Goal: Transaction & Acquisition: Download file/media

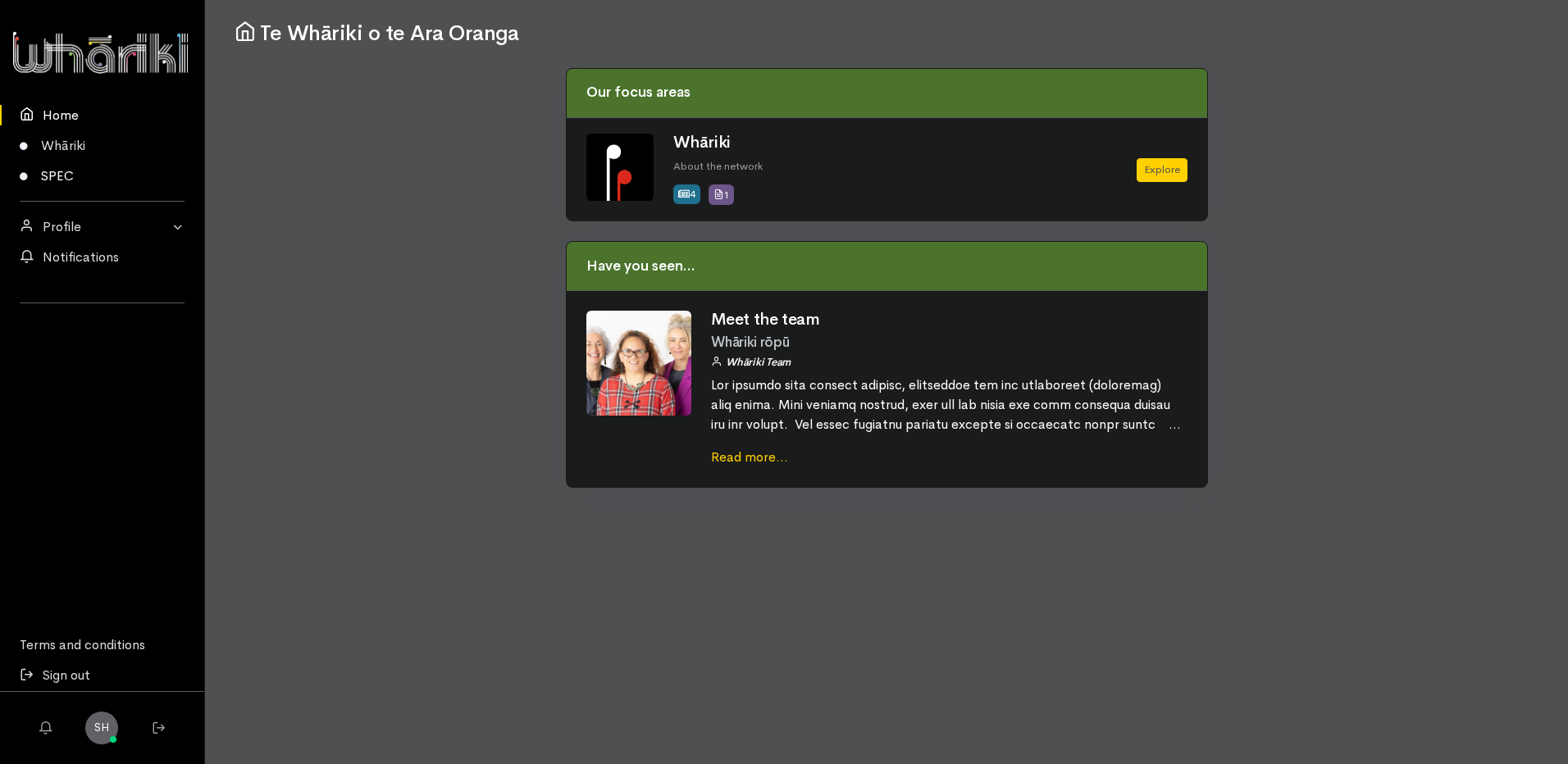
click at [53, 175] on link "SPEC" at bounding box center [102, 176] width 204 height 31
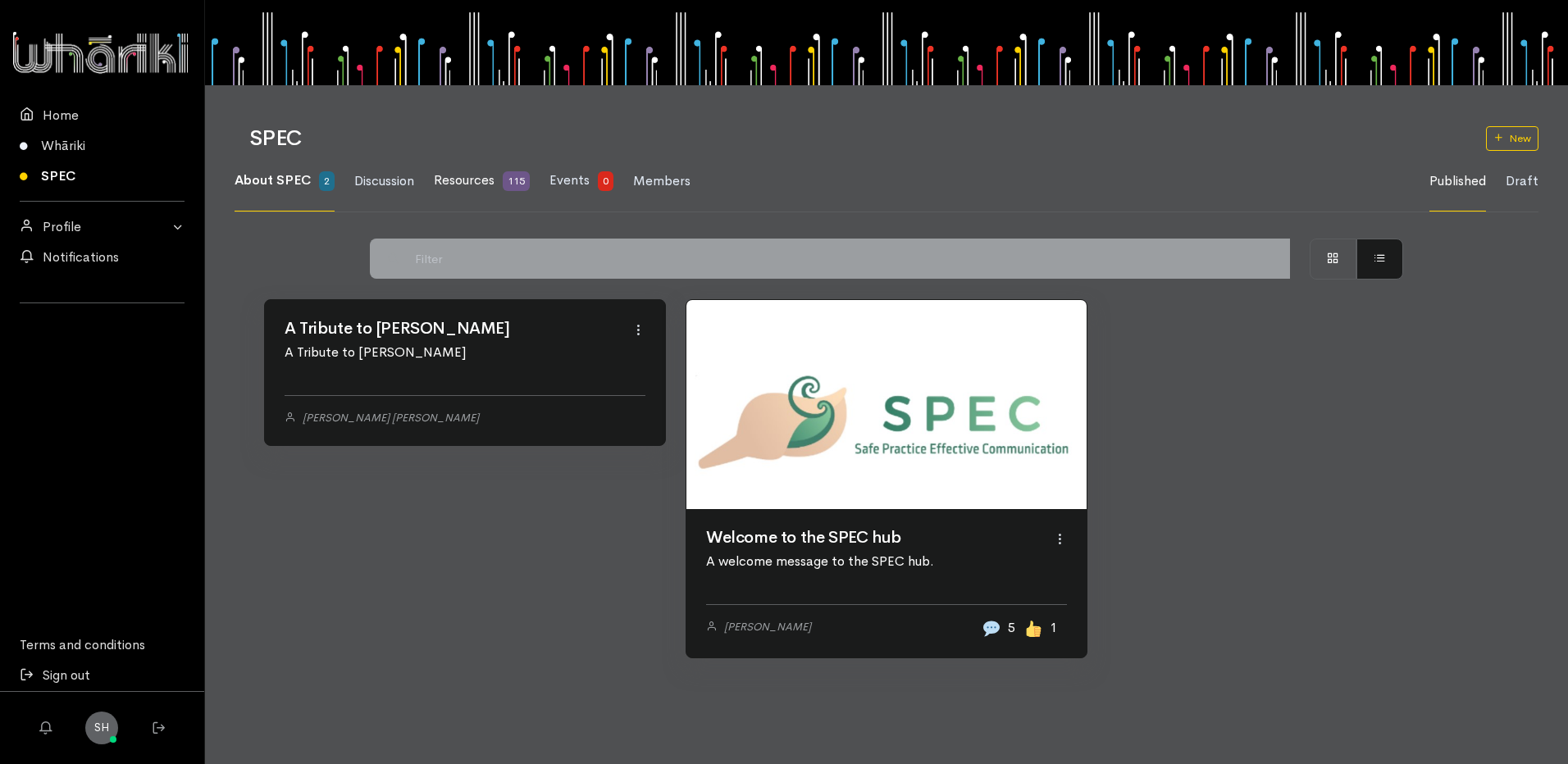
click at [476, 180] on span "Resources" at bounding box center [464, 180] width 61 height 17
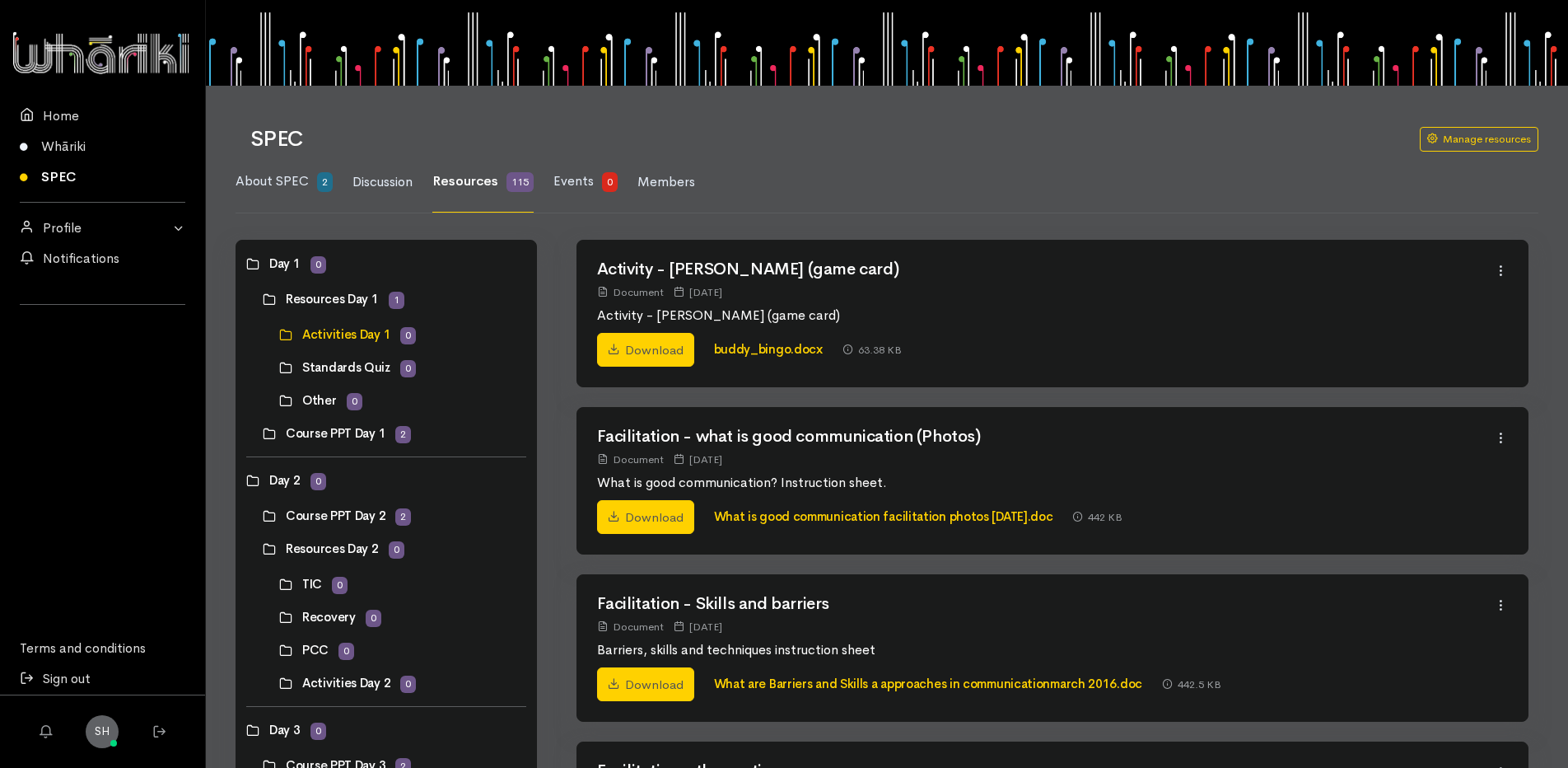
scroll to position [672, 0]
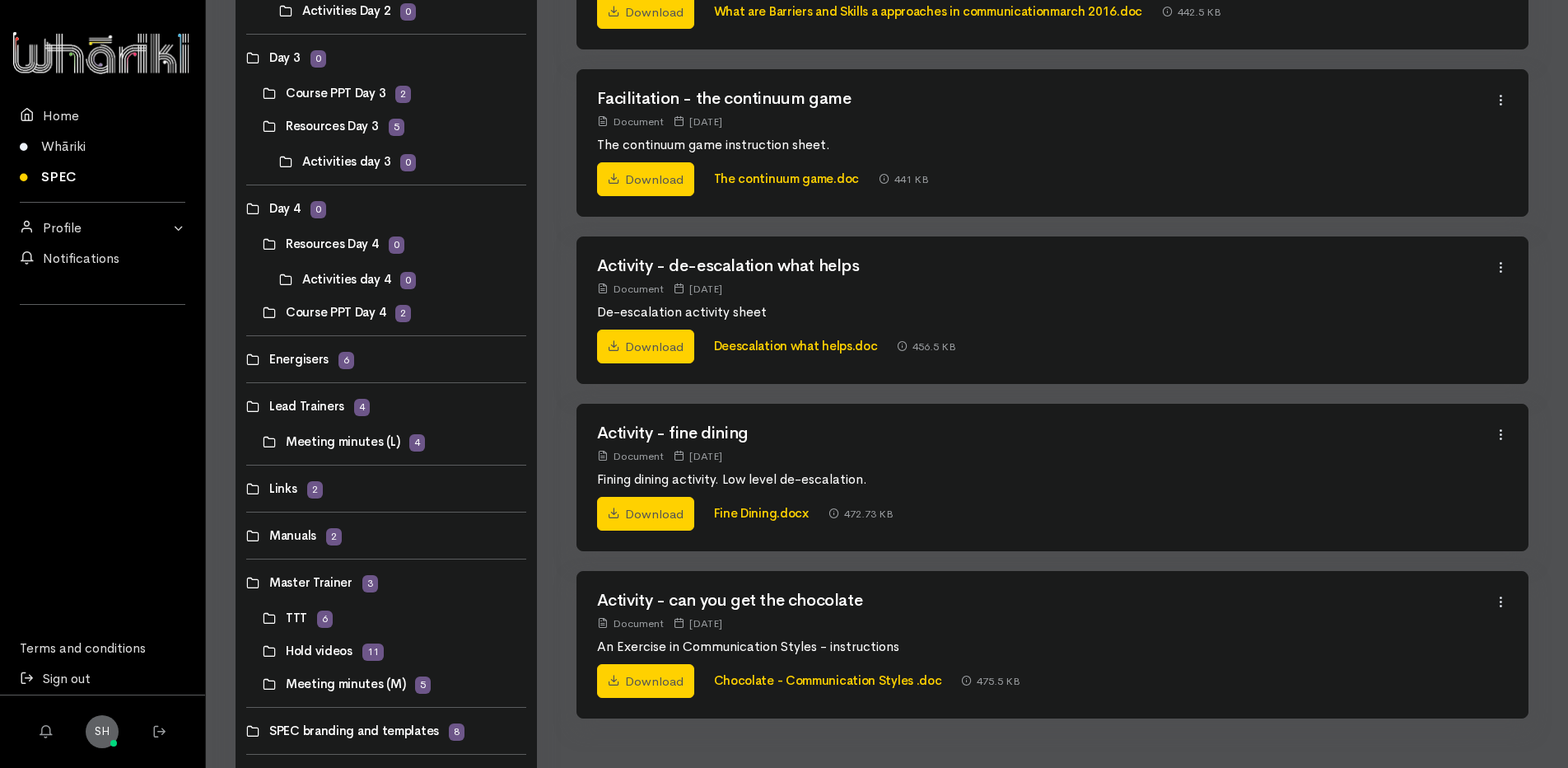
click at [247, 536] on link at bounding box center [247, 536] width 0 height 0
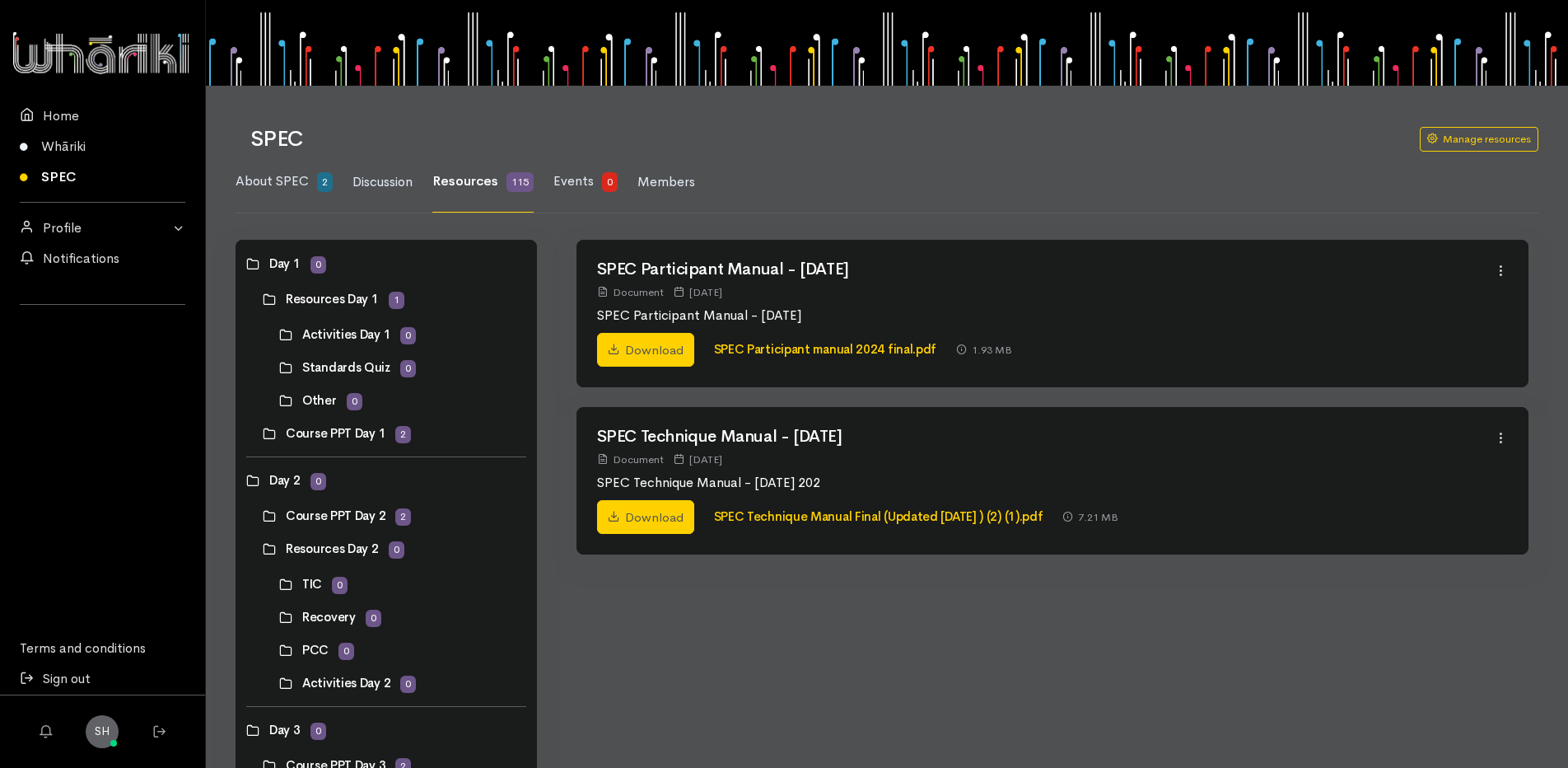
click at [263, 516] on link at bounding box center [263, 516] width 0 height 0
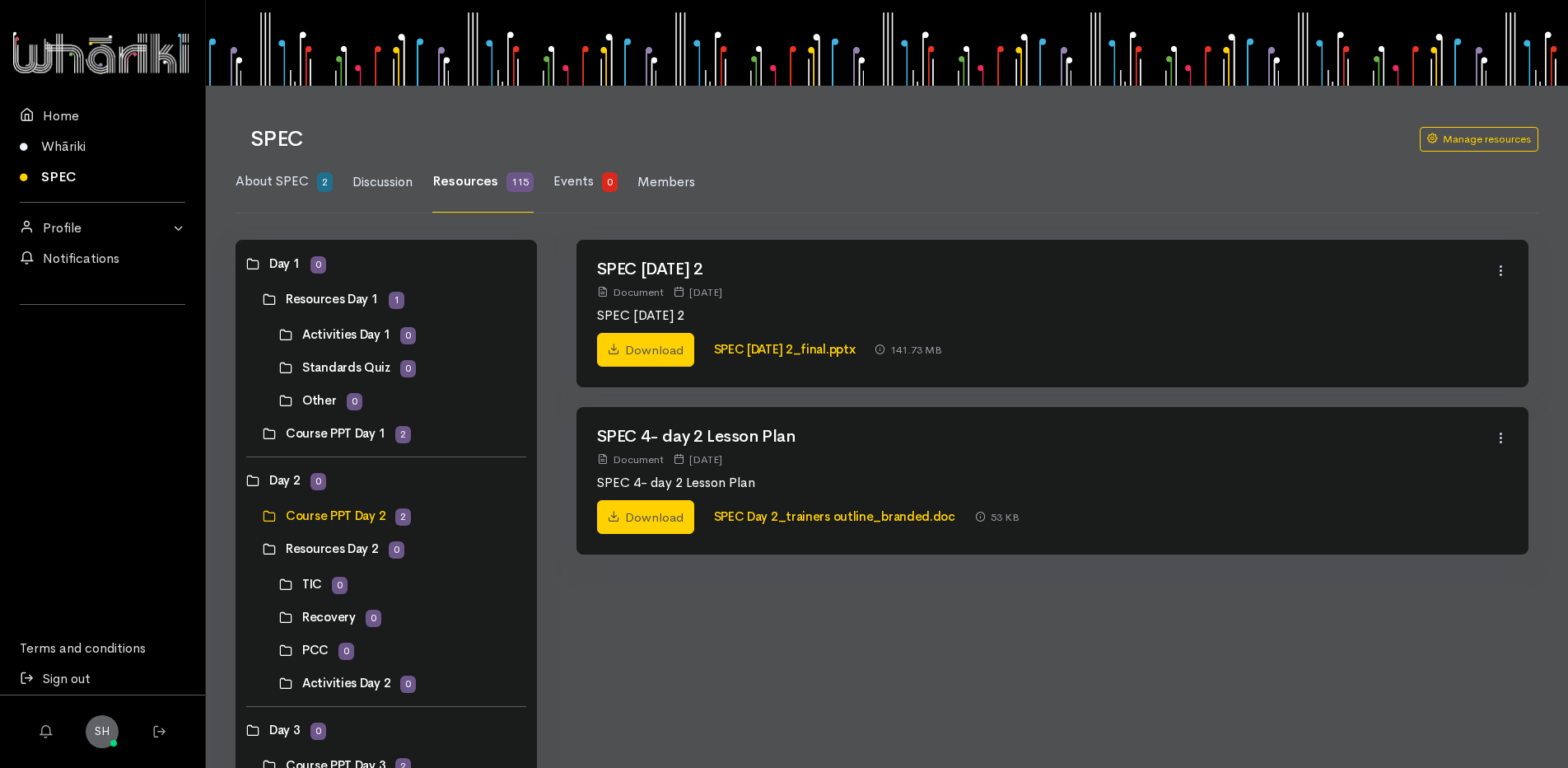
click at [263, 516] on link at bounding box center [263, 516] width 0 height 0
click at [639, 342] on link "Download" at bounding box center [646, 350] width 98 height 35
click at [764, 347] on link "SPEC National_day 2_final.pptx" at bounding box center [785, 349] width 142 height 15
click at [615, 514] on icon at bounding box center [614, 516] width 13 height 13
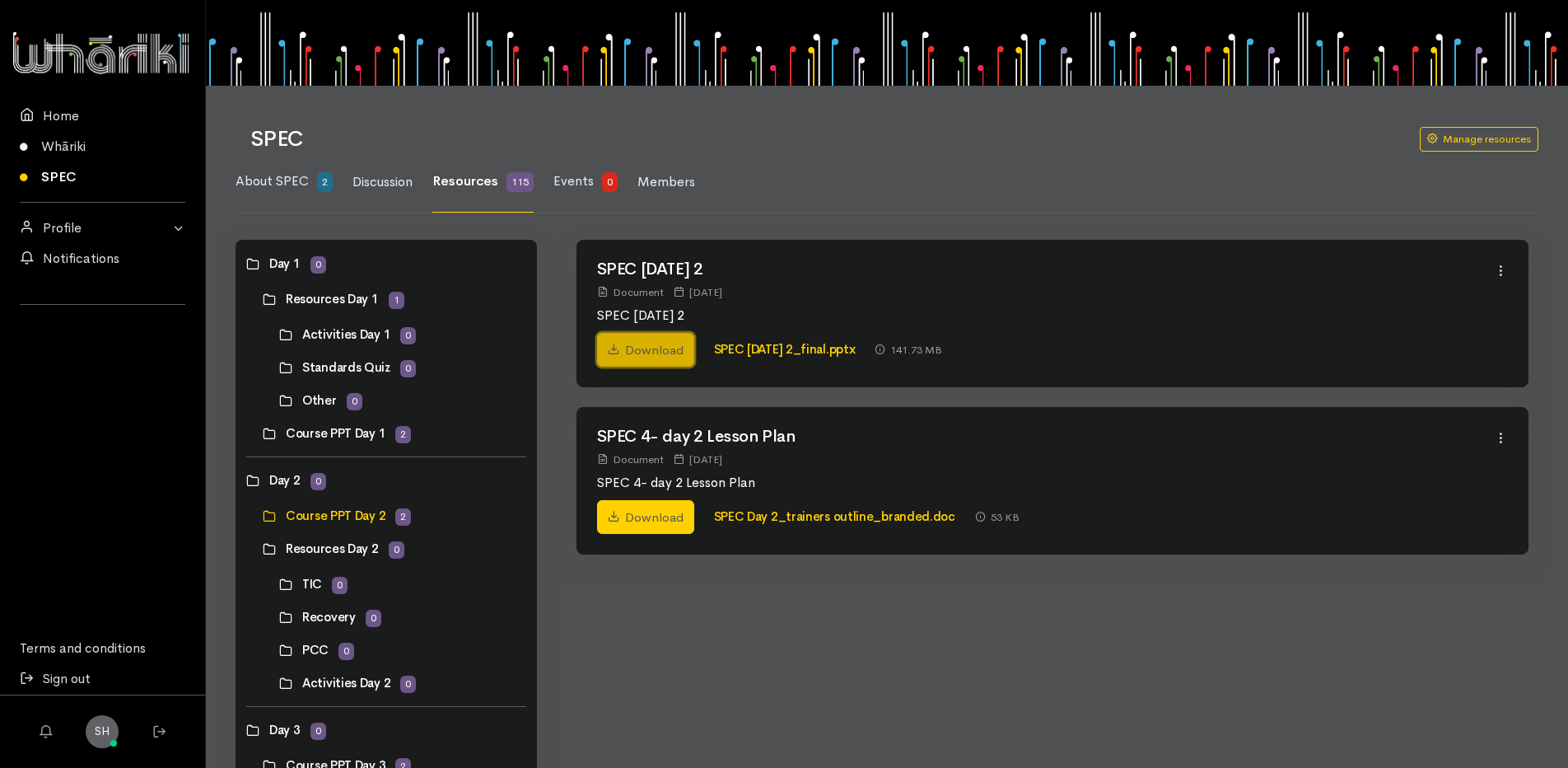
click at [648, 348] on link "Download" at bounding box center [646, 350] width 98 height 35
click at [1292, 310] on p "SPEC National_day 2" at bounding box center [1046, 315] width 898 height 19
click at [814, 353] on link "SPEC National_day 2_final.pptx" at bounding box center [785, 349] width 142 height 15
click at [633, 355] on link "Download" at bounding box center [646, 350] width 98 height 35
click at [661, 340] on link "Download" at bounding box center [646, 350] width 98 height 35
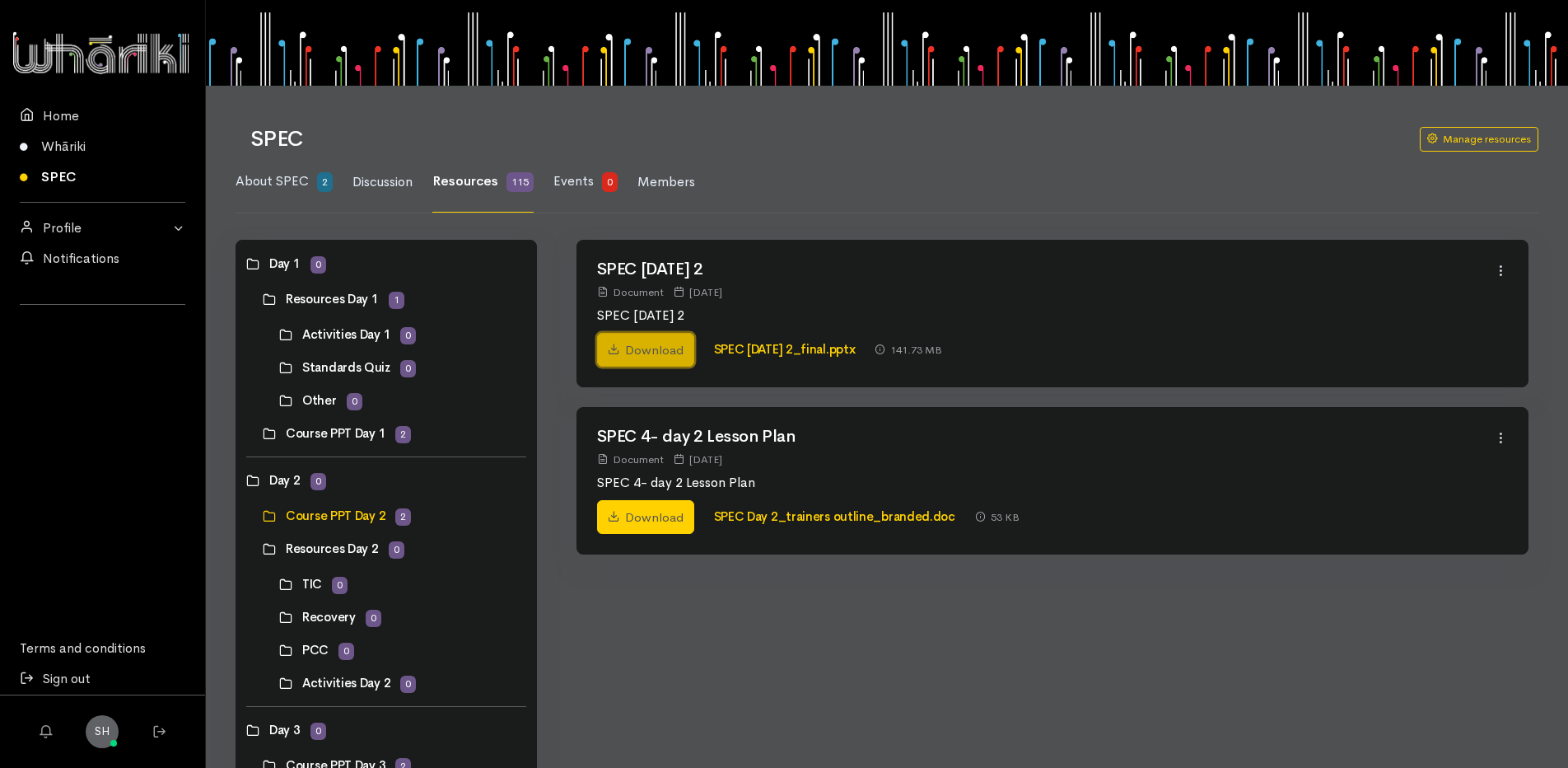
click at [661, 340] on link "Download" at bounding box center [646, 350] width 98 height 35
